Goal: Navigation & Orientation: Find specific page/section

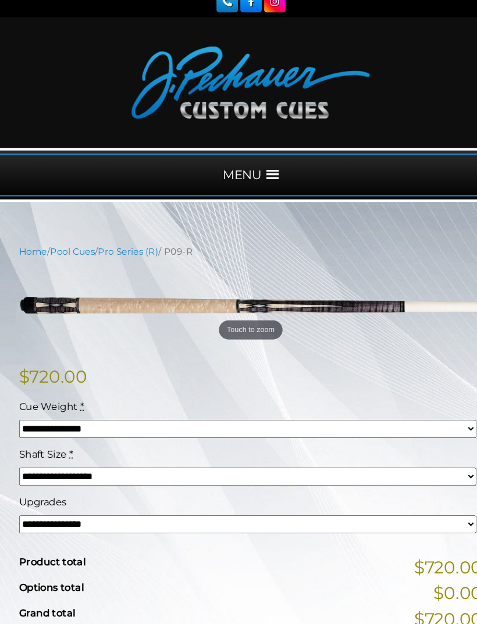
click at [225, 484] on div "Upgrades" at bounding box center [235, 491] width 435 height 14
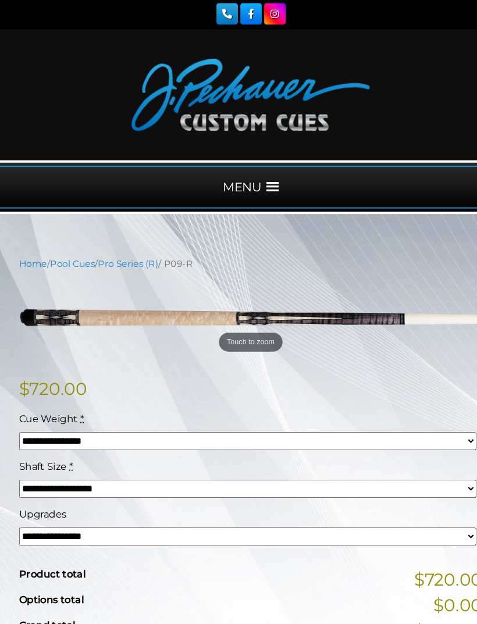
click at [257, 177] on span at bounding box center [260, 180] width 12 height 12
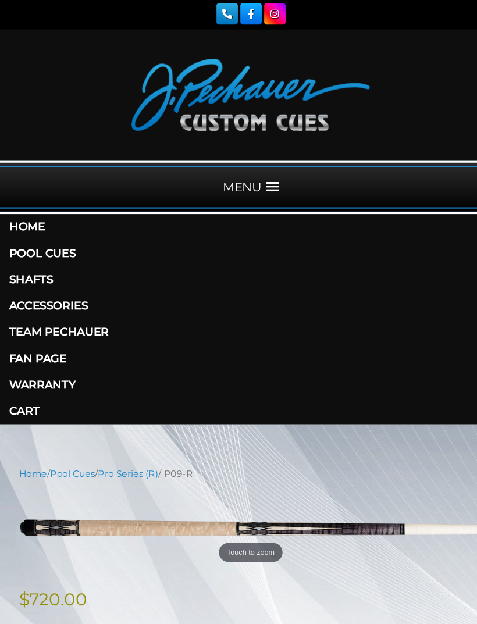
click at [72, 246] on link "Pool Cues" at bounding box center [238, 242] width 477 height 25
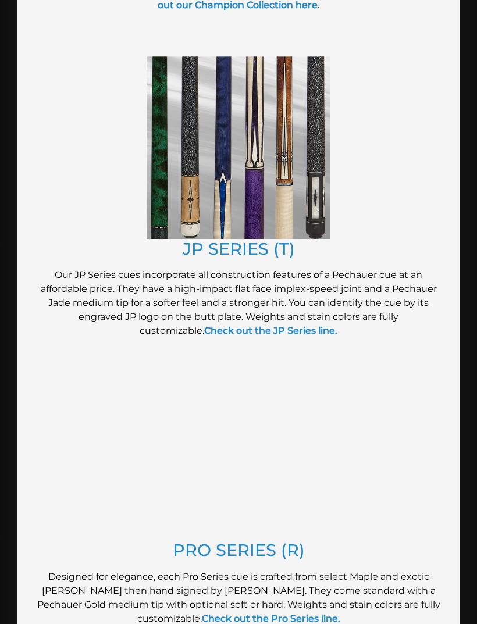
scroll to position [940, 0]
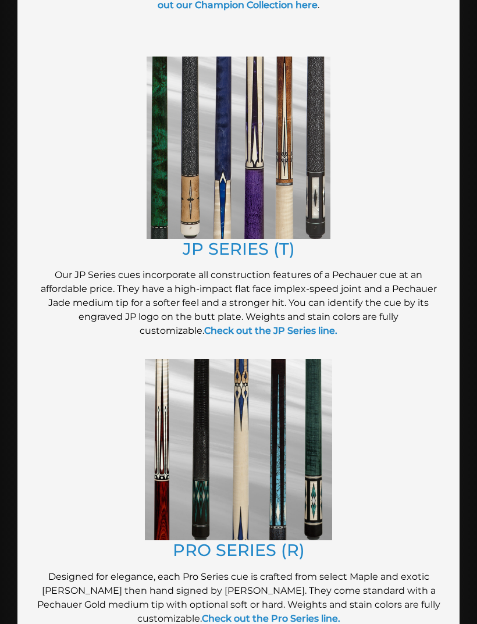
click at [275, 549] on link "PRO SERIES (R)" at bounding box center [239, 551] width 132 height 20
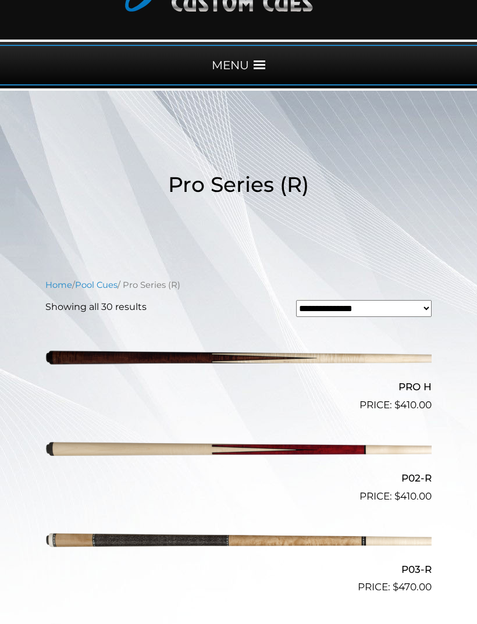
scroll to position [106, 0]
